Goal: Find specific page/section: Find specific page/section

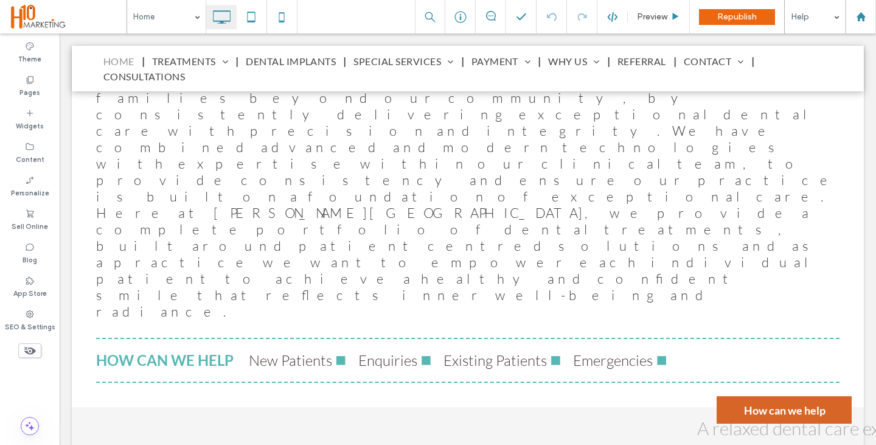
scroll to position [730, 0]
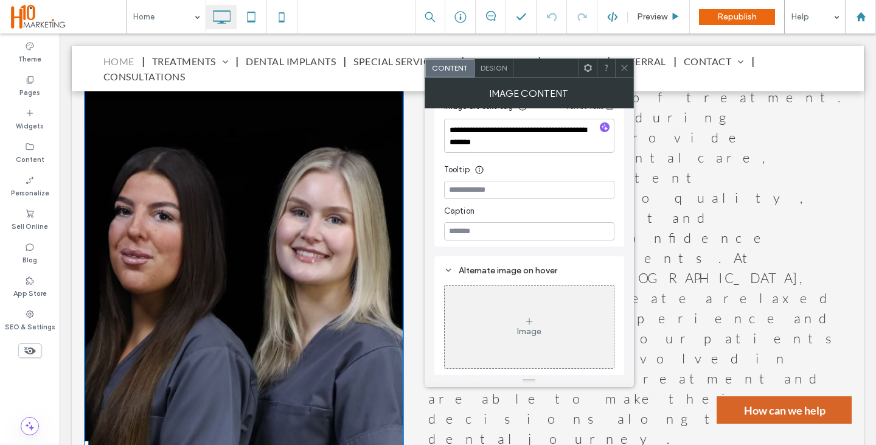
scroll to position [1400, 0]
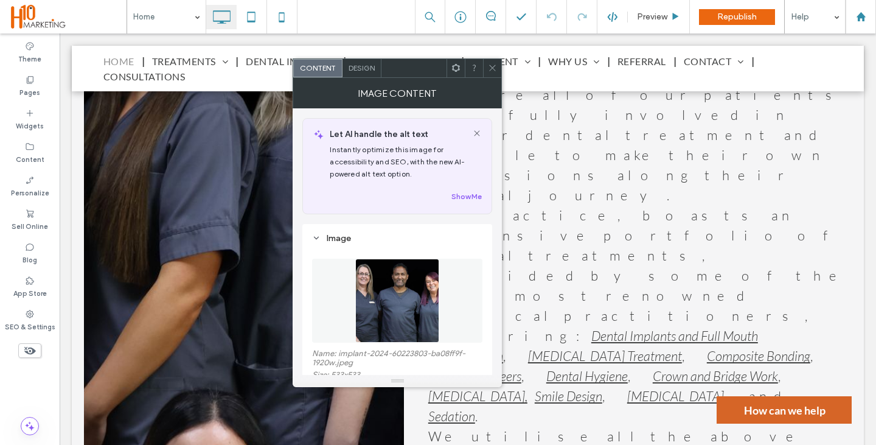
scroll to position [183, 0]
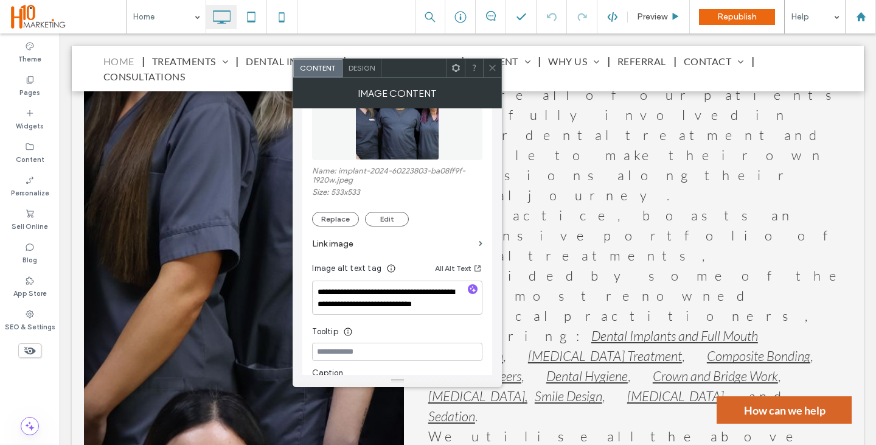
click at [497, 73] on div at bounding box center [492, 68] width 18 height 18
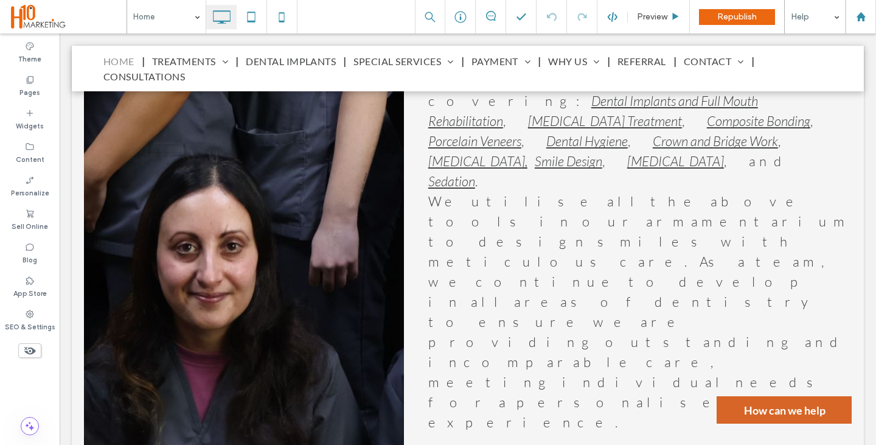
scroll to position [1704, 0]
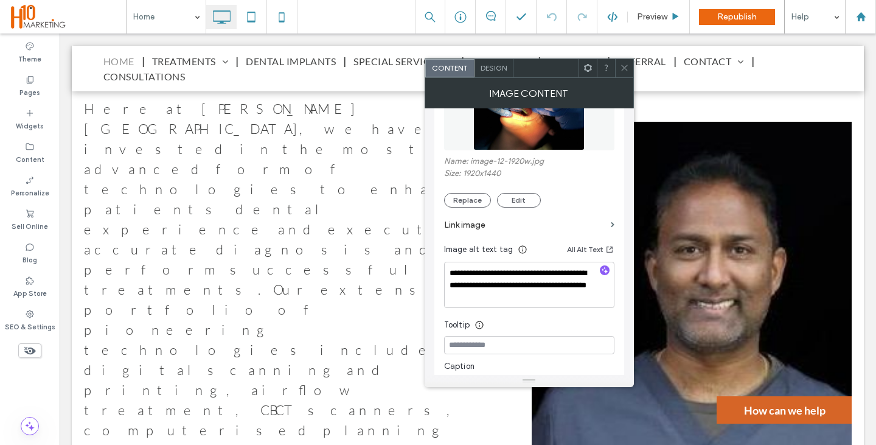
scroll to position [304, 0]
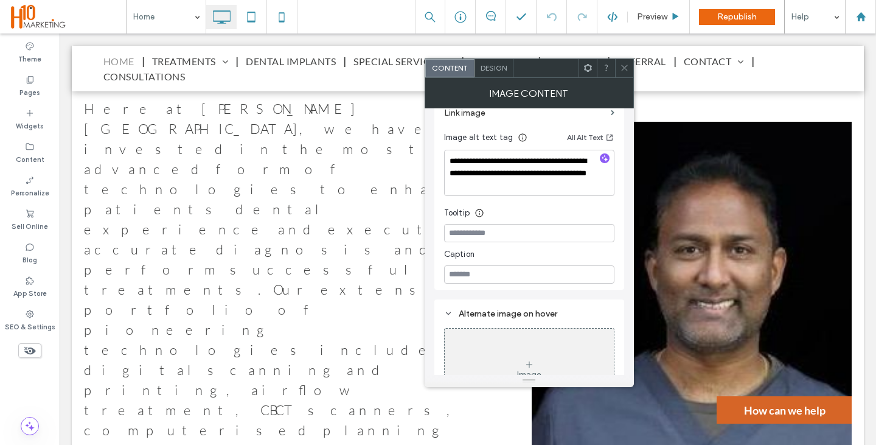
drag, startPoint x: 620, startPoint y: 71, endPoint x: 602, endPoint y: 86, distance: 23.4
click at [620, 71] on icon at bounding box center [624, 67] width 9 height 9
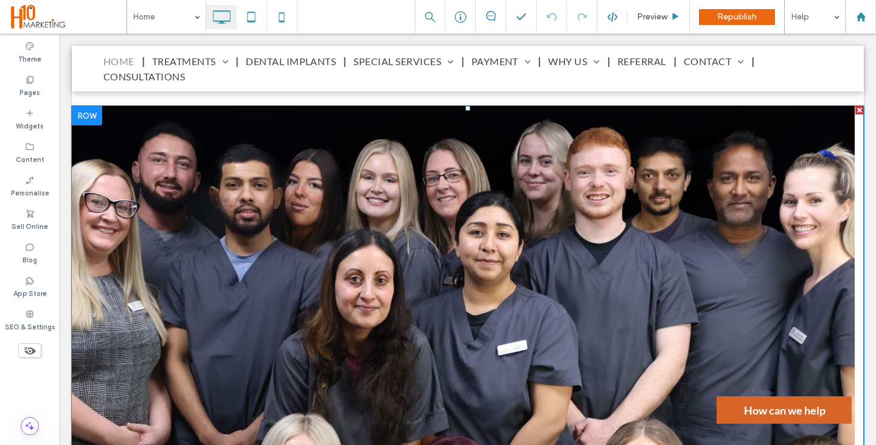
scroll to position [0, 0]
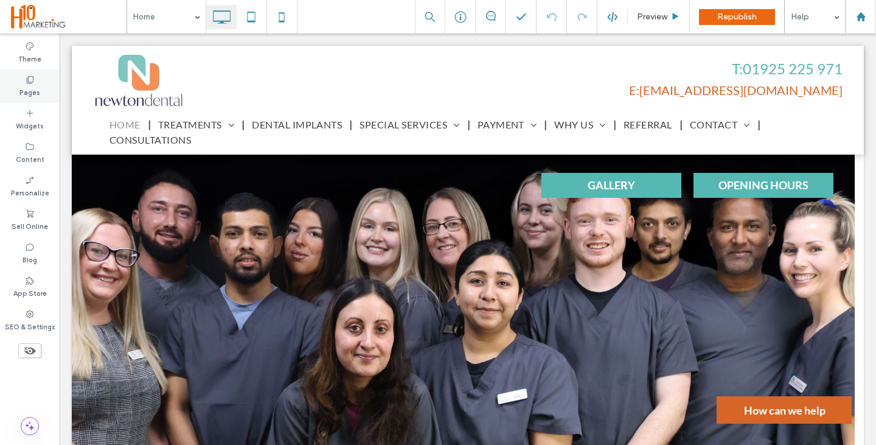
click at [40, 88] on div "Pages" at bounding box center [30, 85] width 60 height 33
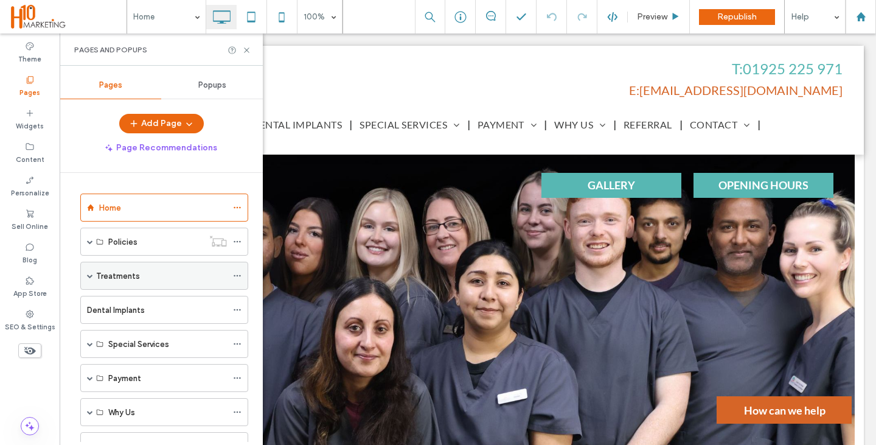
click at [130, 277] on label "Treatments" at bounding box center [118, 275] width 44 height 21
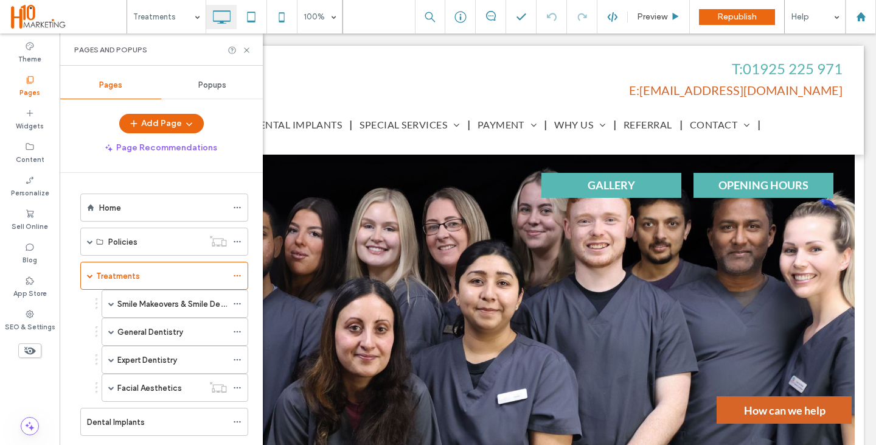
click at [189, 310] on div at bounding box center [438, 222] width 876 height 445
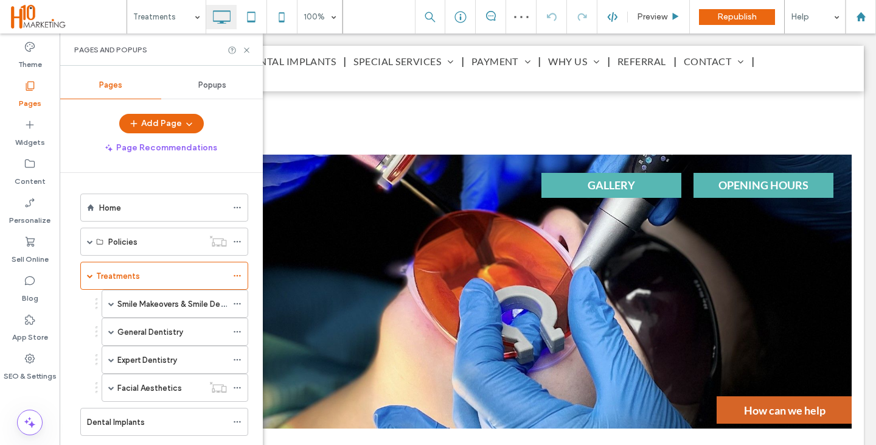
scroll to position [1035, 0]
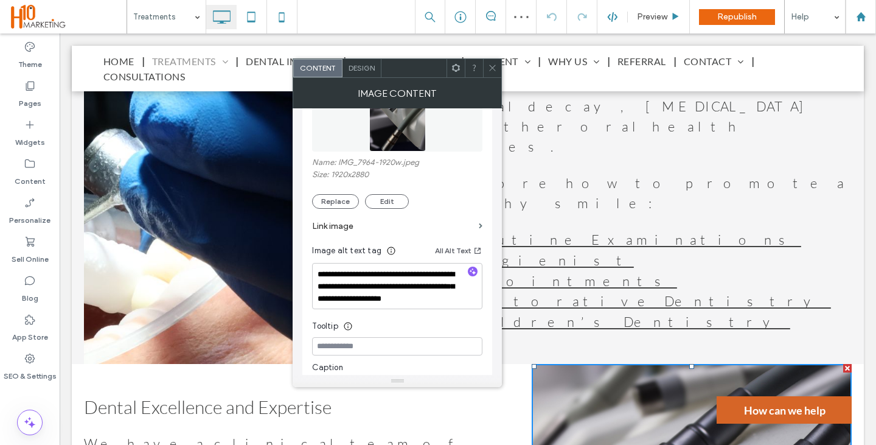
scroll to position [243, 0]
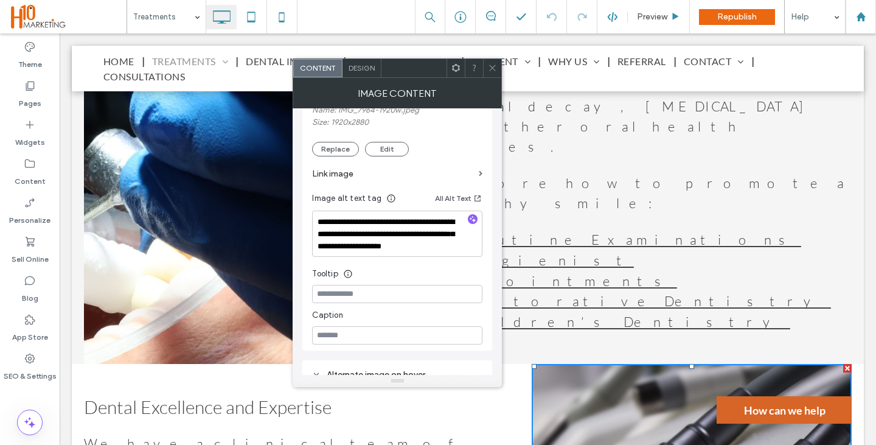
click at [493, 71] on icon at bounding box center [492, 67] width 9 height 9
